Goal: Find specific page/section: Find specific page/section

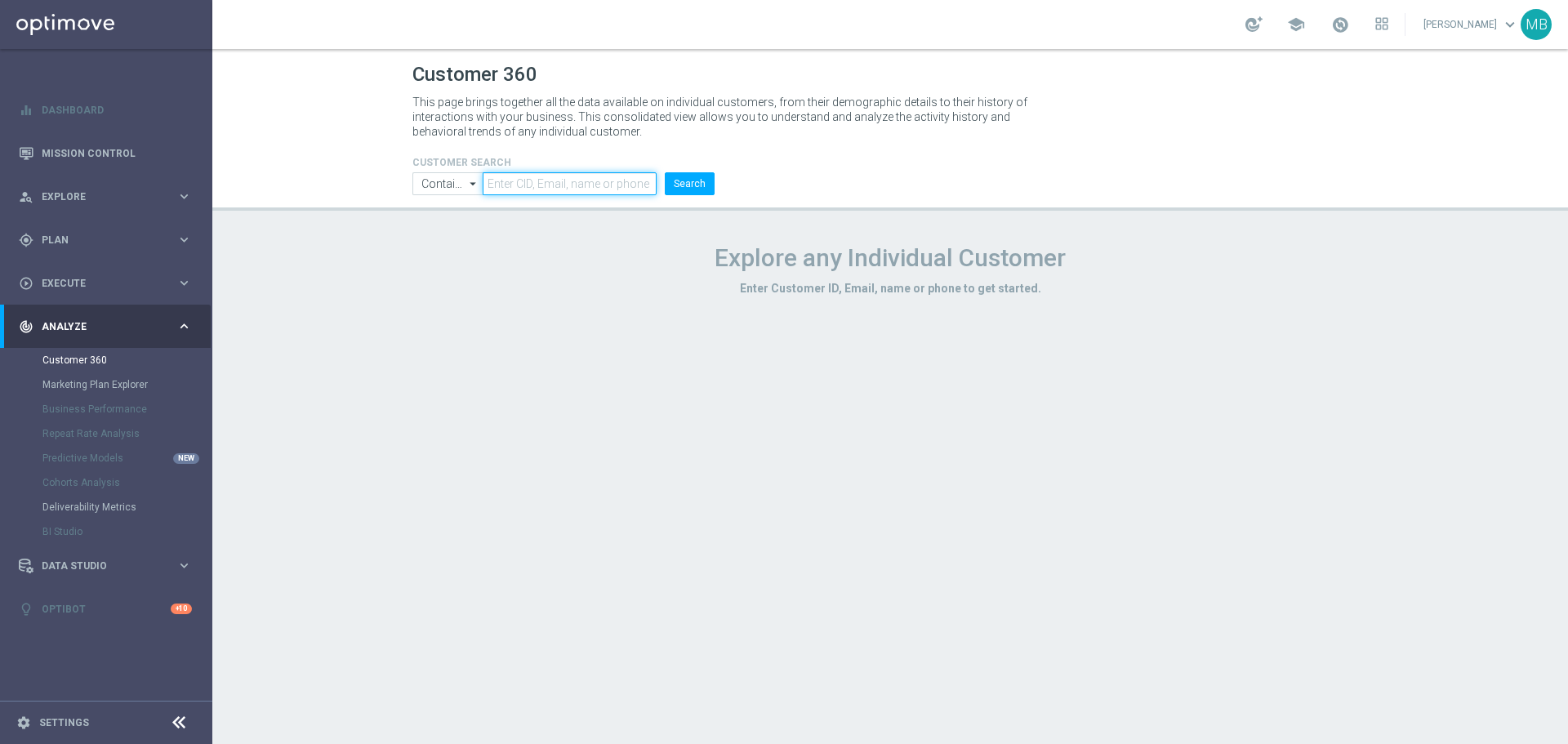
click at [554, 180] on input "text" at bounding box center [569, 183] width 174 height 22
paste input "2159538"
type input "2159538"
click at [691, 186] on button "Search" at bounding box center [690, 183] width 50 height 22
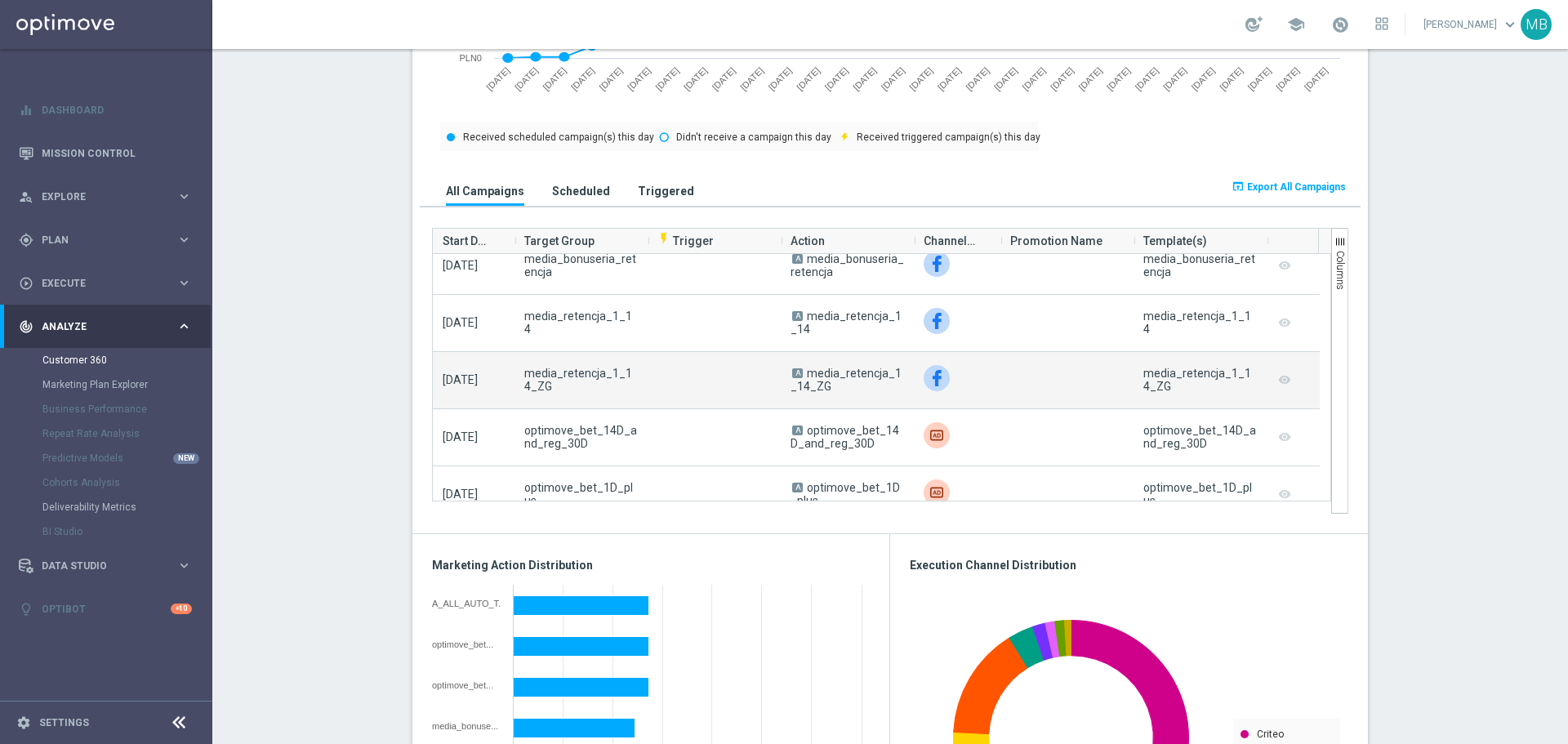
scroll to position [1714, 0]
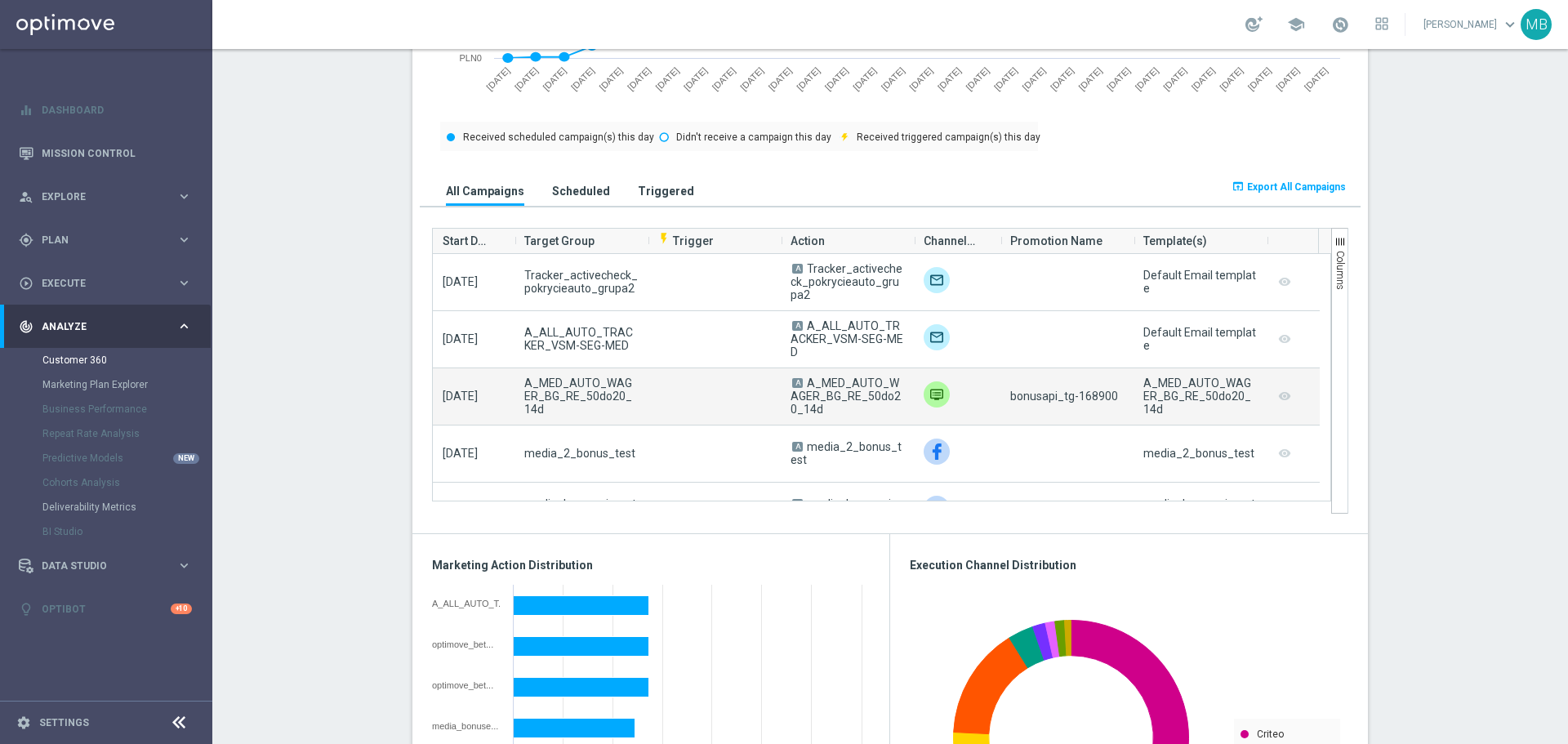
click at [1084, 394] on span "bonusapi_tg-168900" at bounding box center [1064, 395] width 108 height 13
copy span "168900"
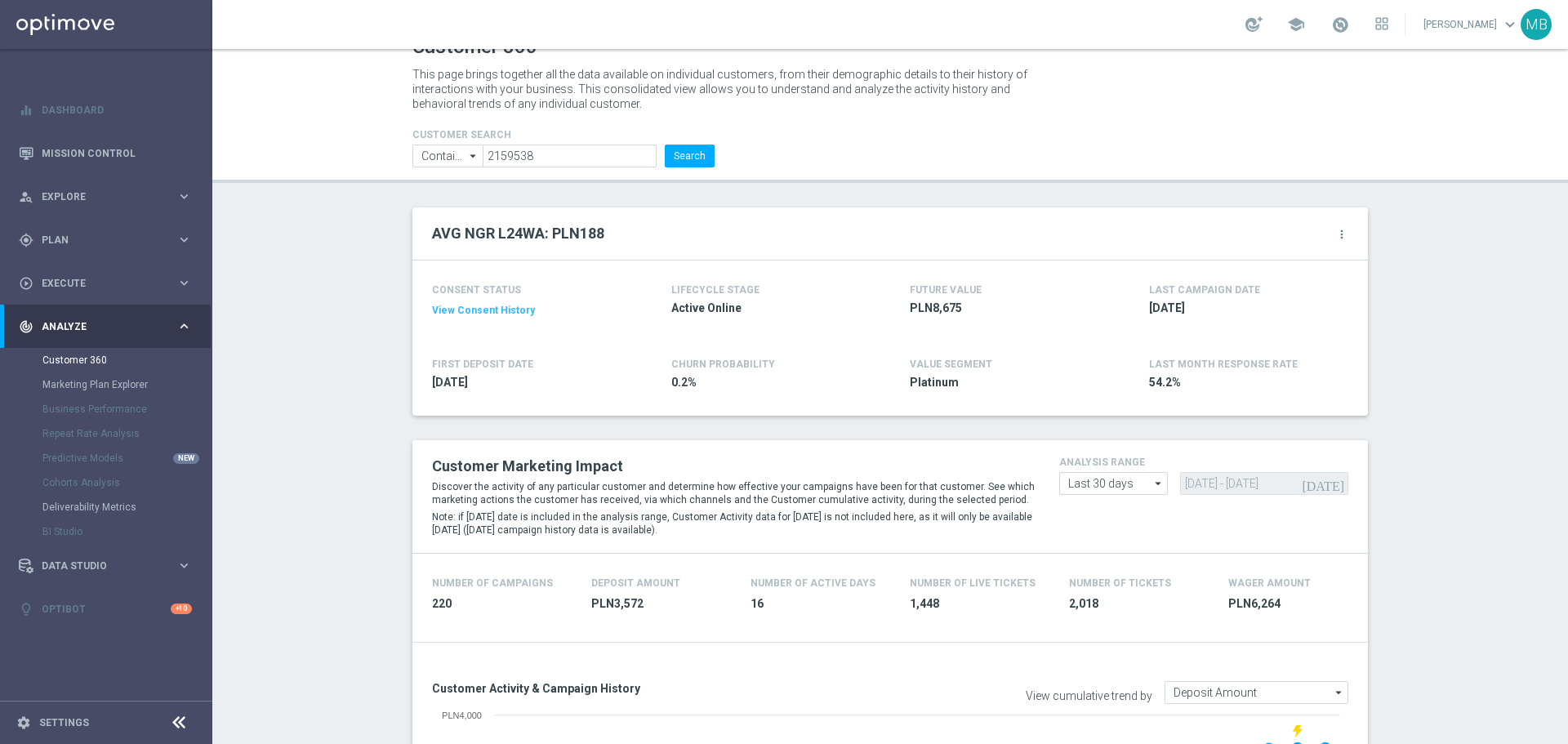
scroll to position [0, 0]
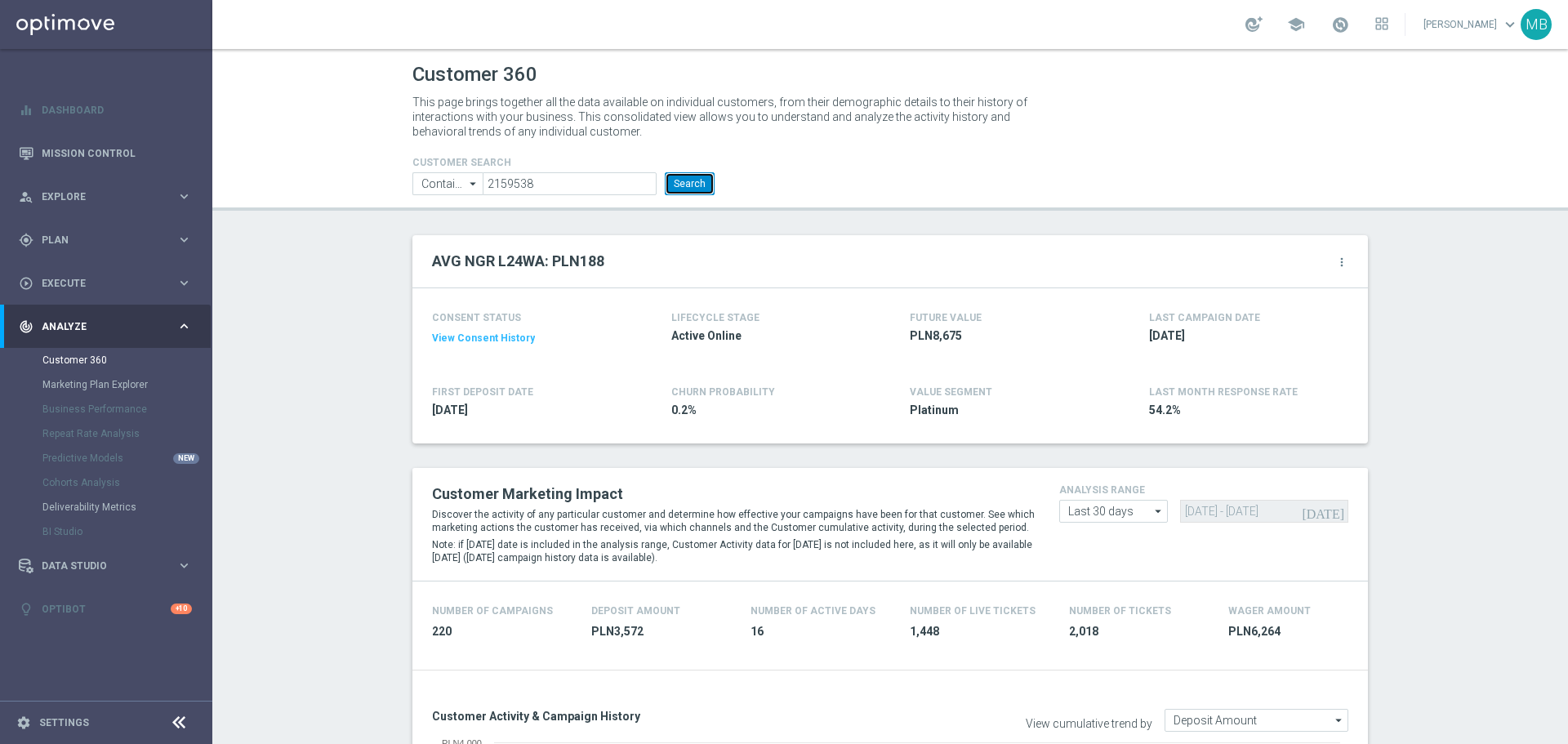
click at [690, 180] on button "Search" at bounding box center [690, 183] width 50 height 22
click at [665, 174] on button "Search" at bounding box center [690, 183] width 50 height 22
